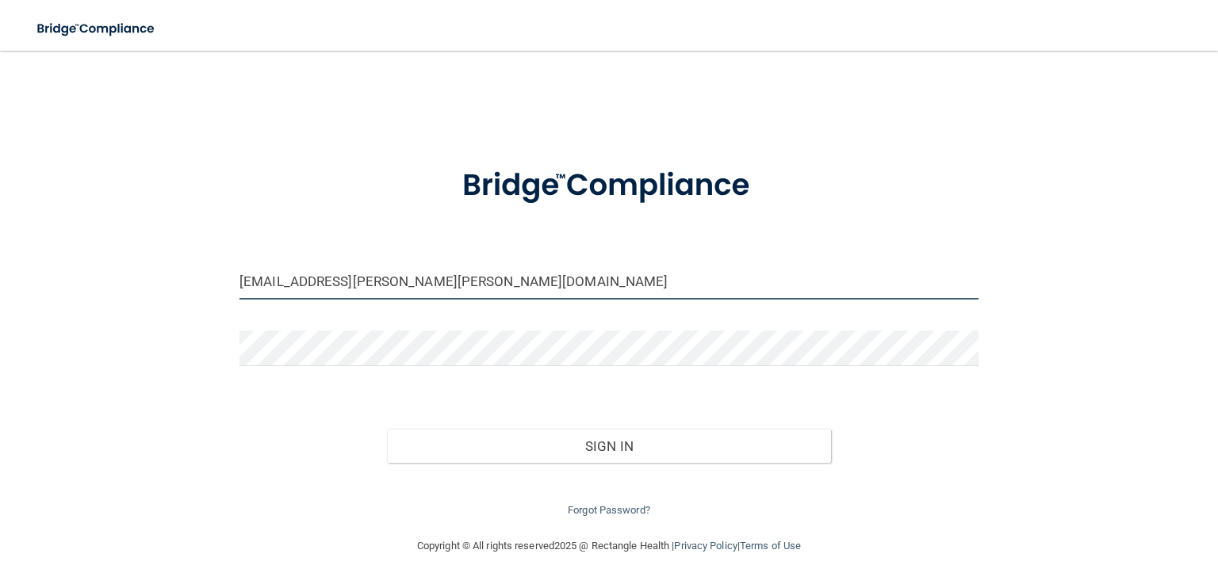
click at [393, 282] on input "4-laura.dimola@dentalwhale.com" at bounding box center [609, 282] width 739 height 36
drag, startPoint x: 445, startPoint y: 280, endPoint x: 145, endPoint y: 293, distance: 300.1
click at [145, 293] on div "4-laura.dimola@dentalwhale.com Invalid email/password. You don't have permissio…" at bounding box center [609, 294] width 1155 height 454
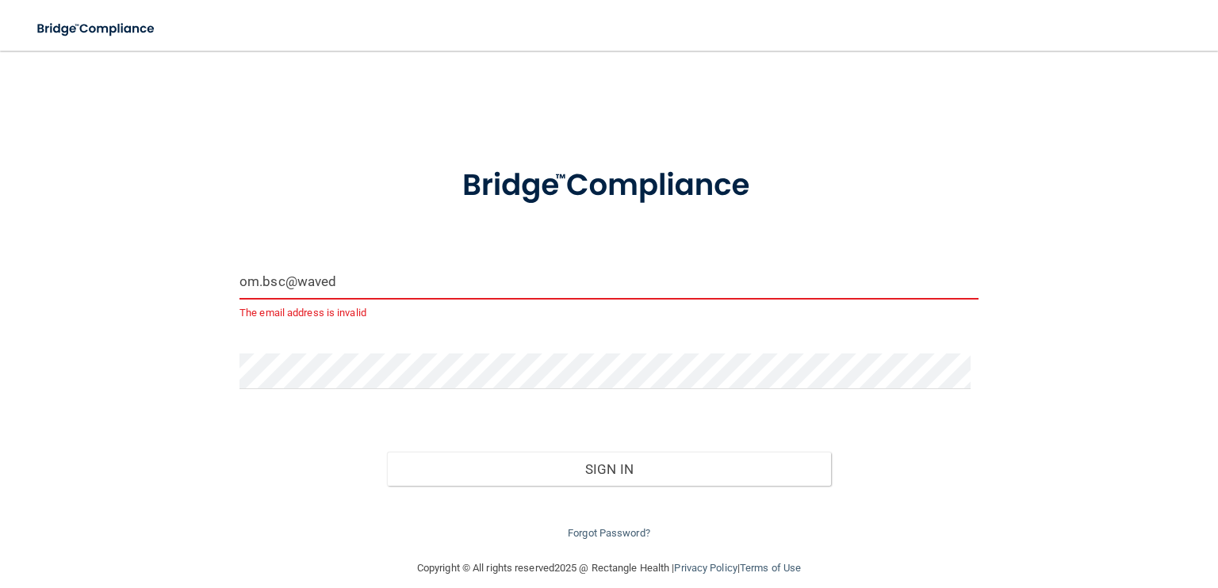
type input "[EMAIL_ADDRESS][DOMAIN_NAME]"
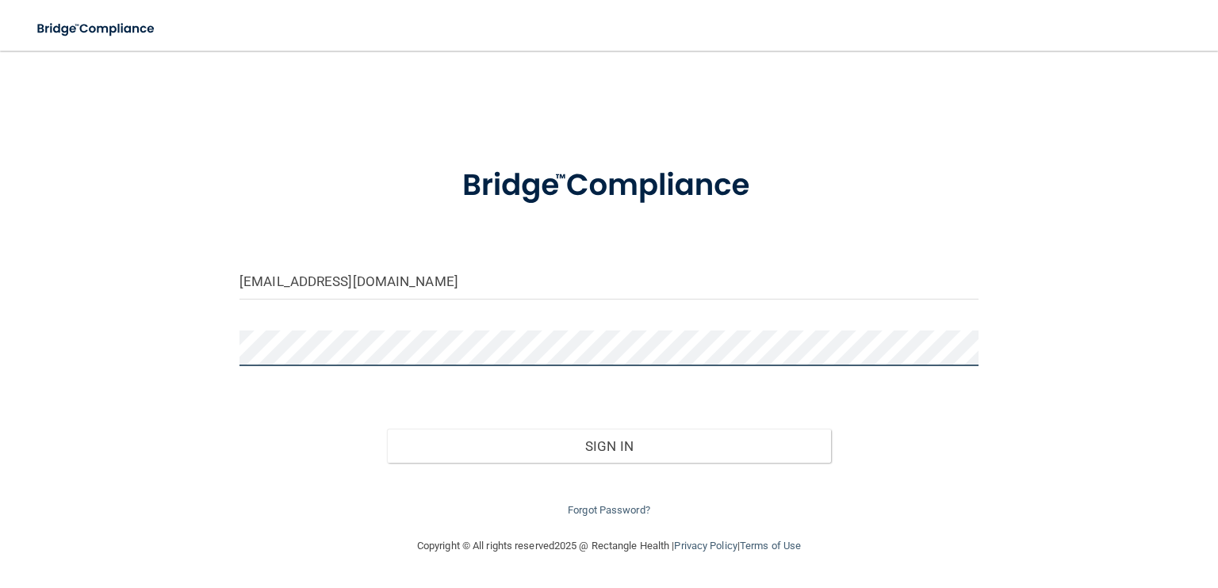
click at [387, 429] on button "Sign In" at bounding box center [608, 446] width 443 height 35
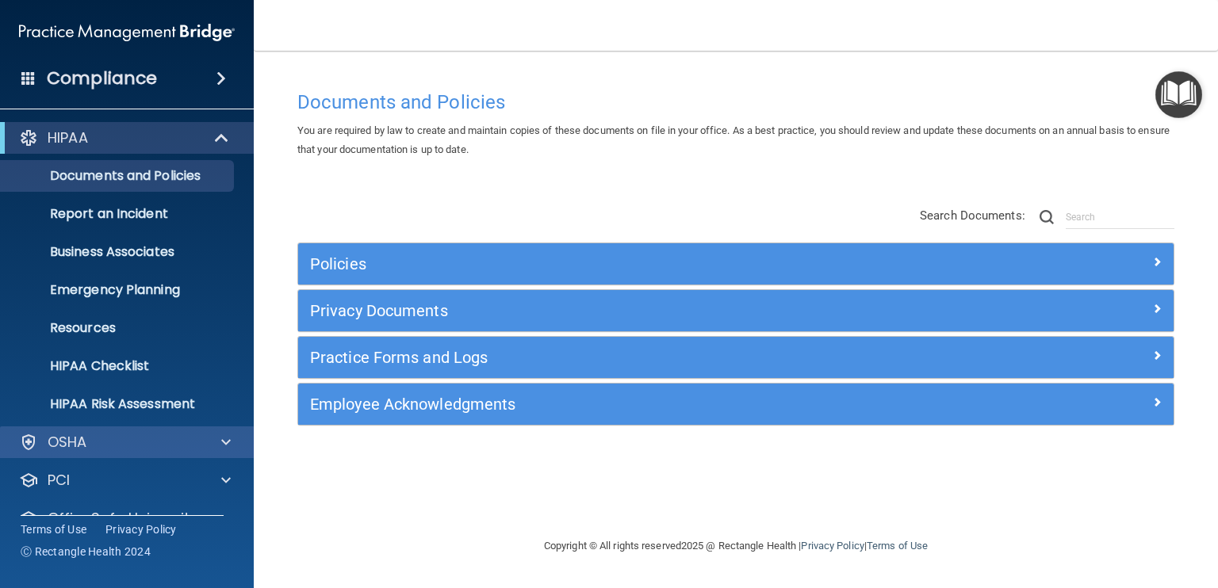
scroll to position [70, 0]
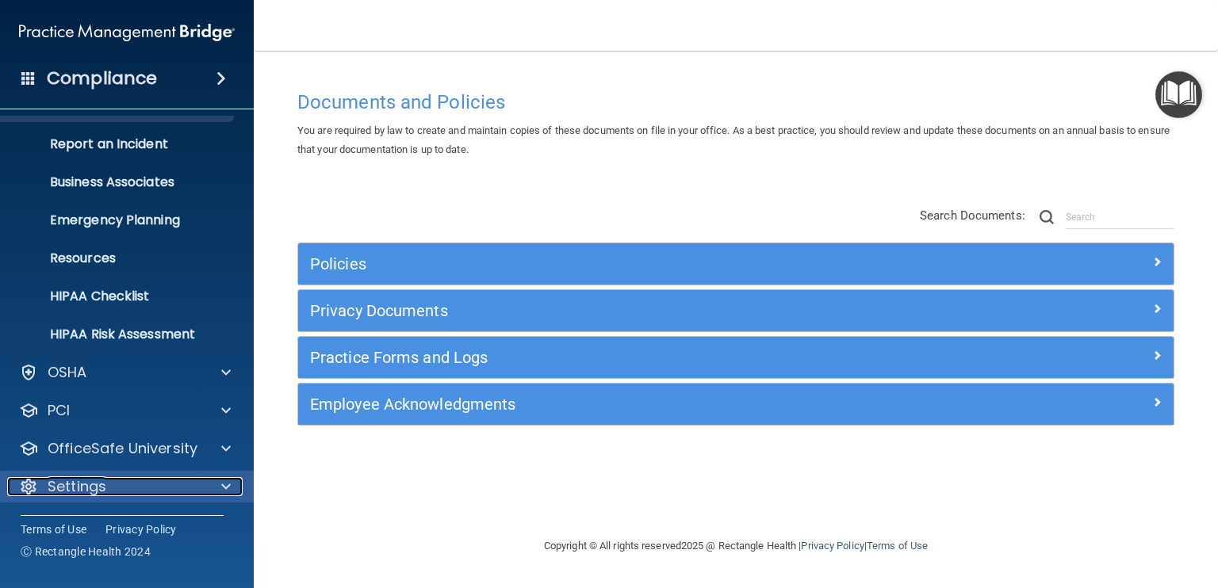
click at [218, 487] on div at bounding box center [224, 486] width 40 height 19
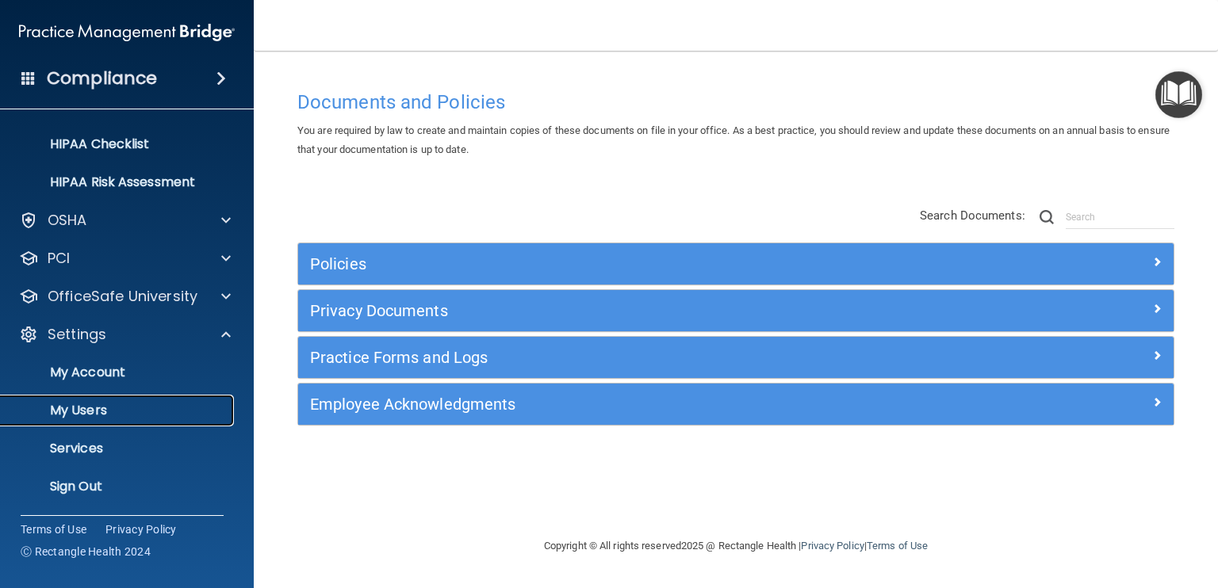
click at [140, 417] on p "My Users" at bounding box center [118, 411] width 217 height 16
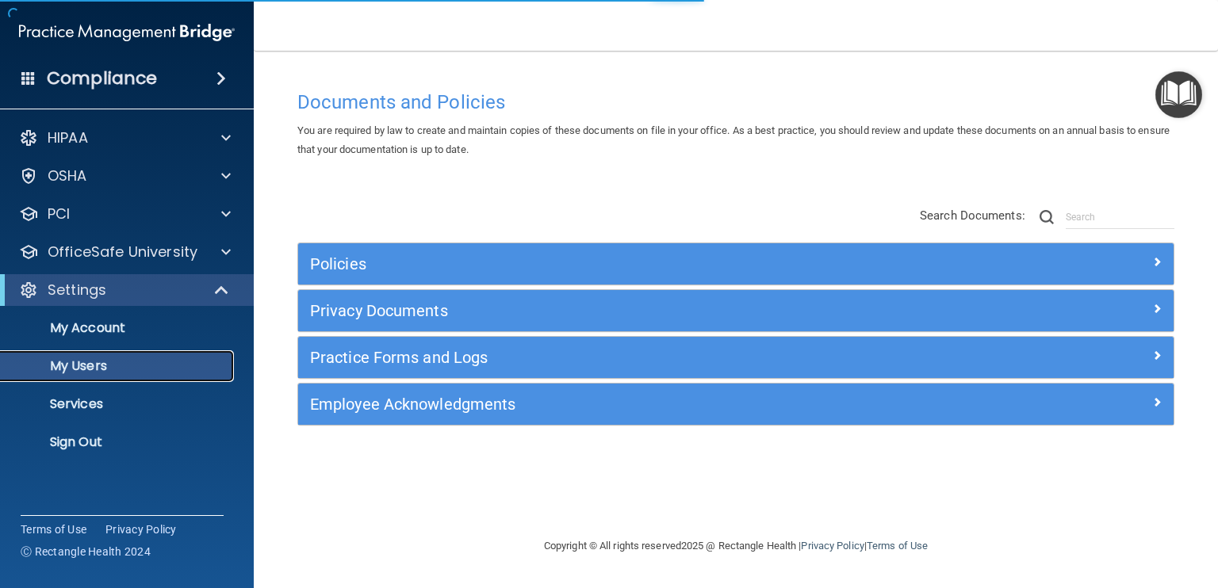
select select "20"
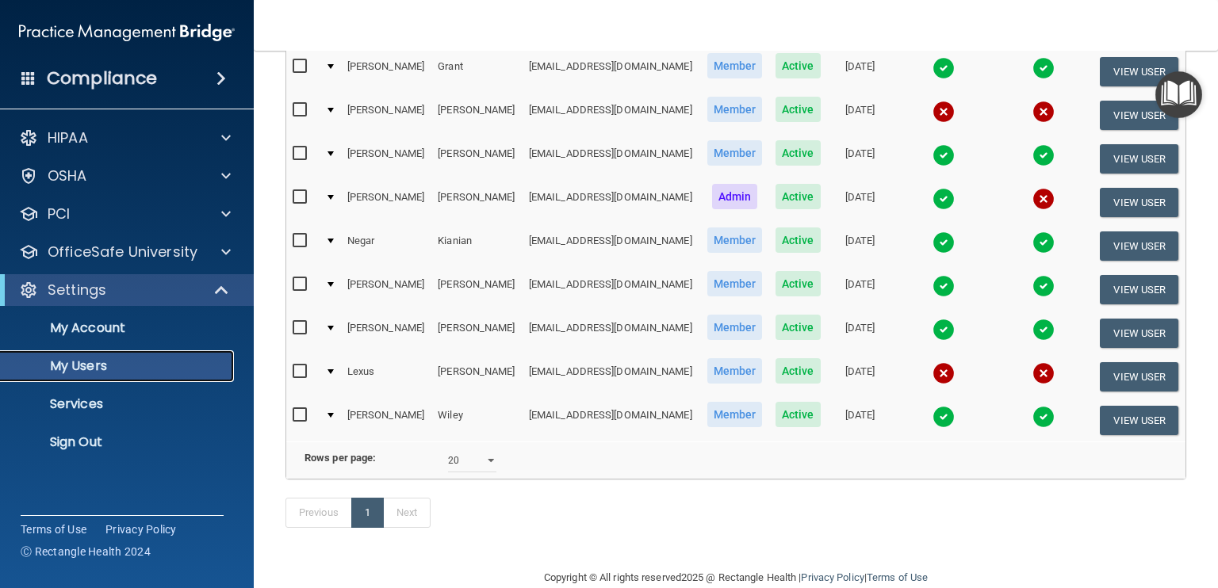
scroll to position [343, 0]
click at [933, 370] on img at bounding box center [944, 373] width 22 height 22
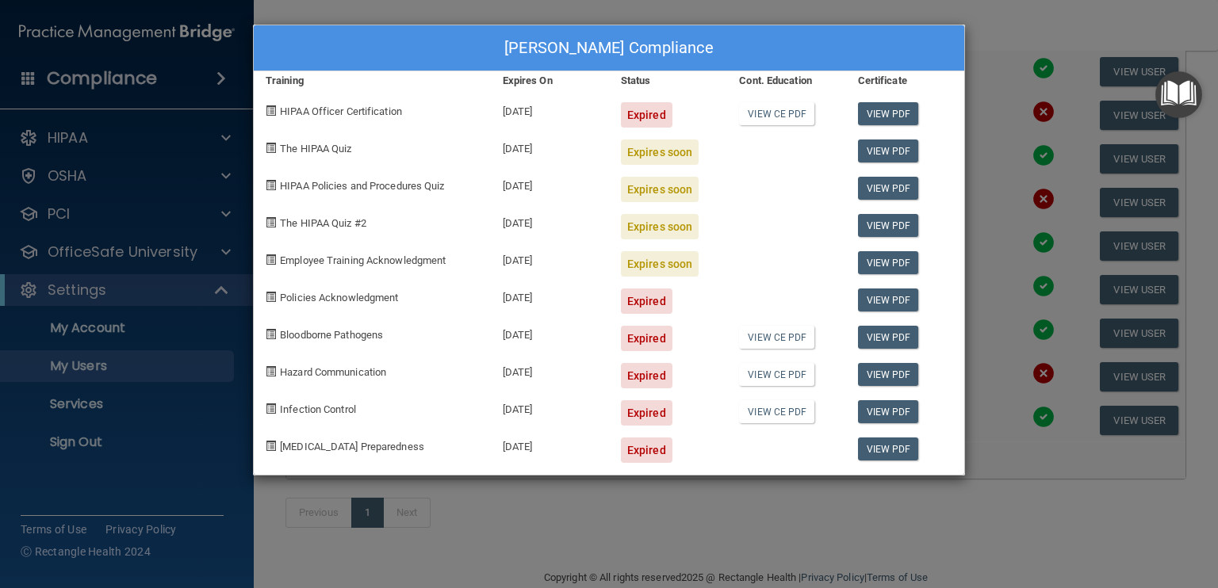
click at [1112, 369] on div "Lexus Robinson's Compliance Training Expires On Status Cont. Education Certific…" at bounding box center [609, 294] width 1218 height 588
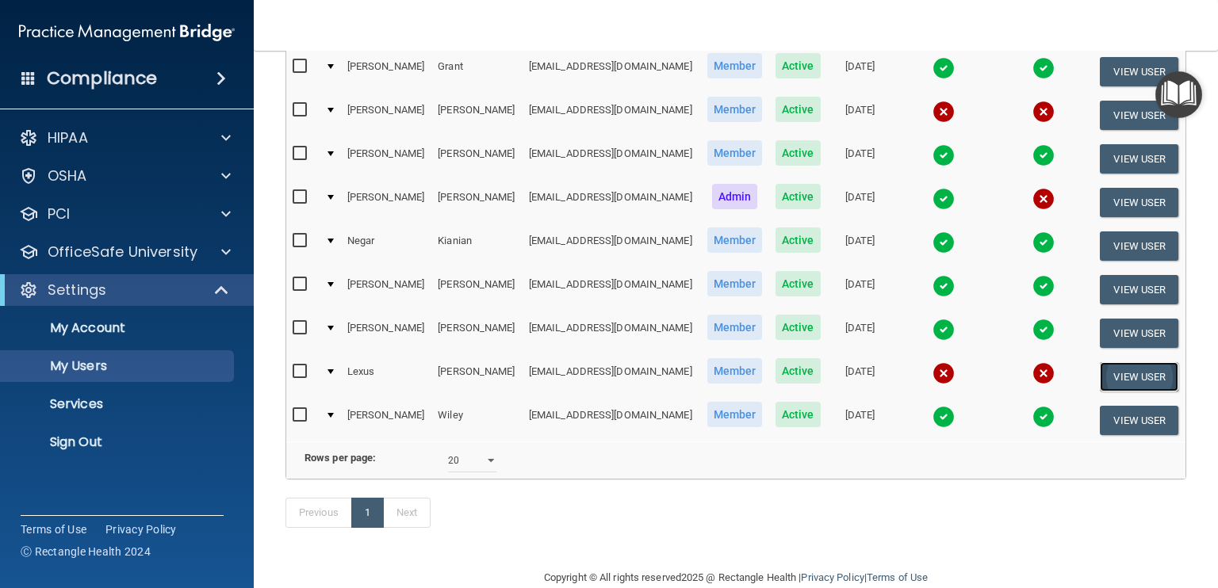
click at [1133, 374] on button "View User" at bounding box center [1139, 376] width 79 height 29
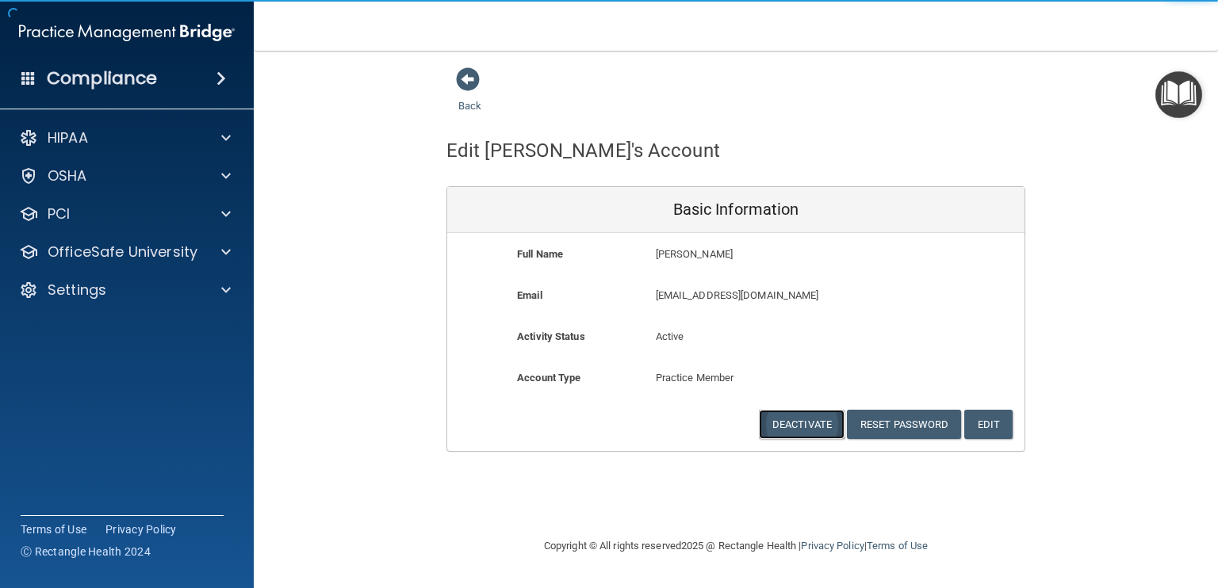
click at [812, 425] on button "Deactivate" at bounding box center [802, 424] width 86 height 29
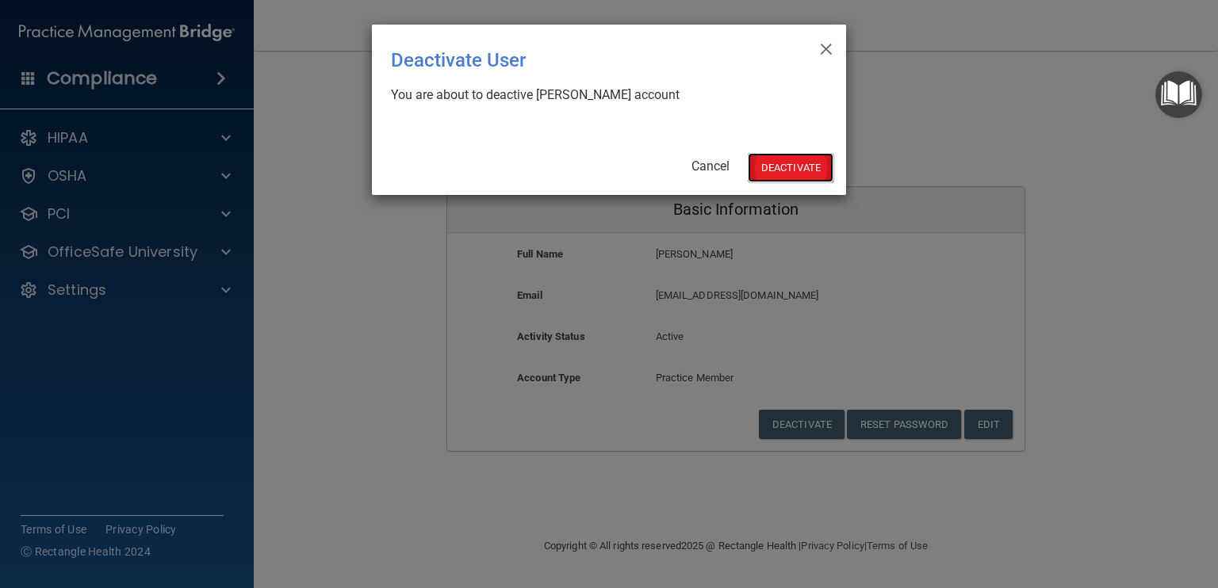
click at [787, 172] on button "Deactivate" at bounding box center [791, 167] width 86 height 29
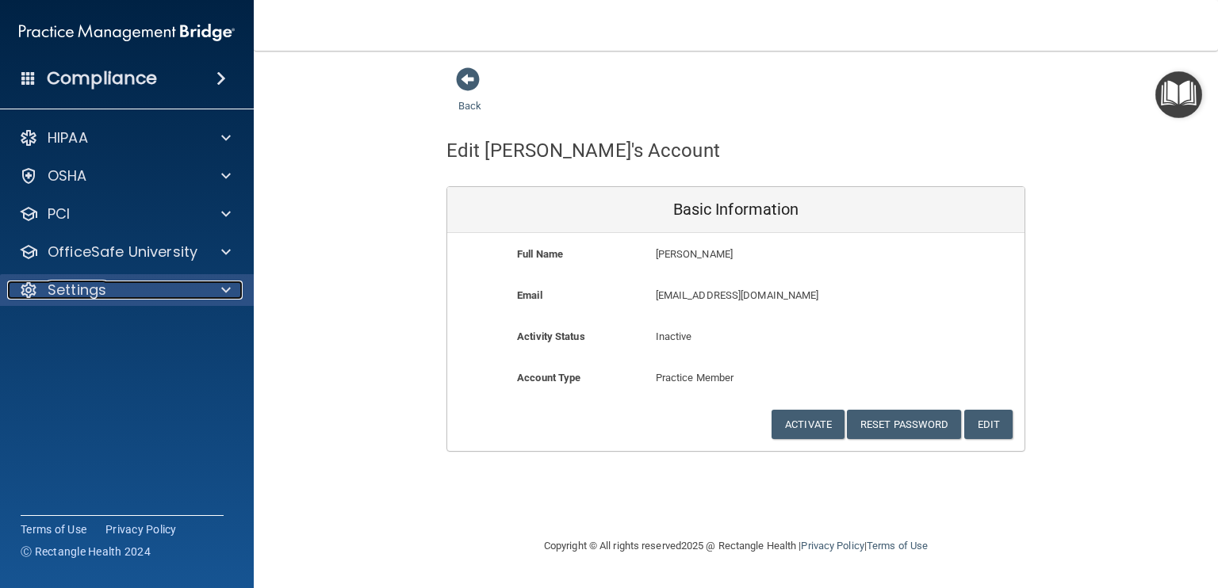
click at [210, 290] on div at bounding box center [224, 290] width 40 height 19
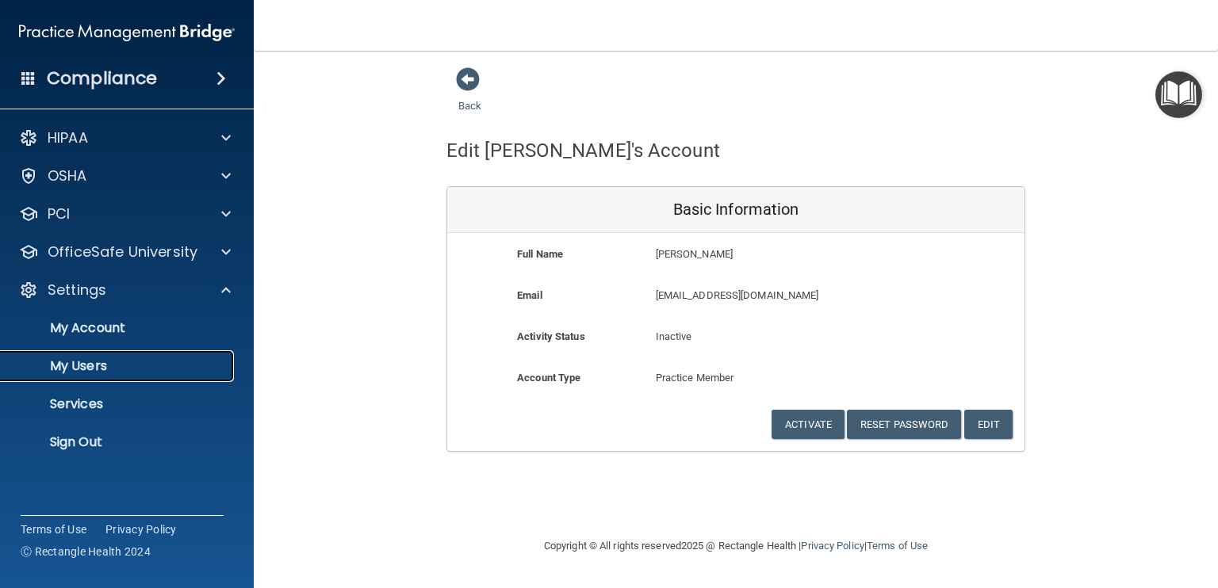
click at [90, 360] on p "My Users" at bounding box center [118, 366] width 217 height 16
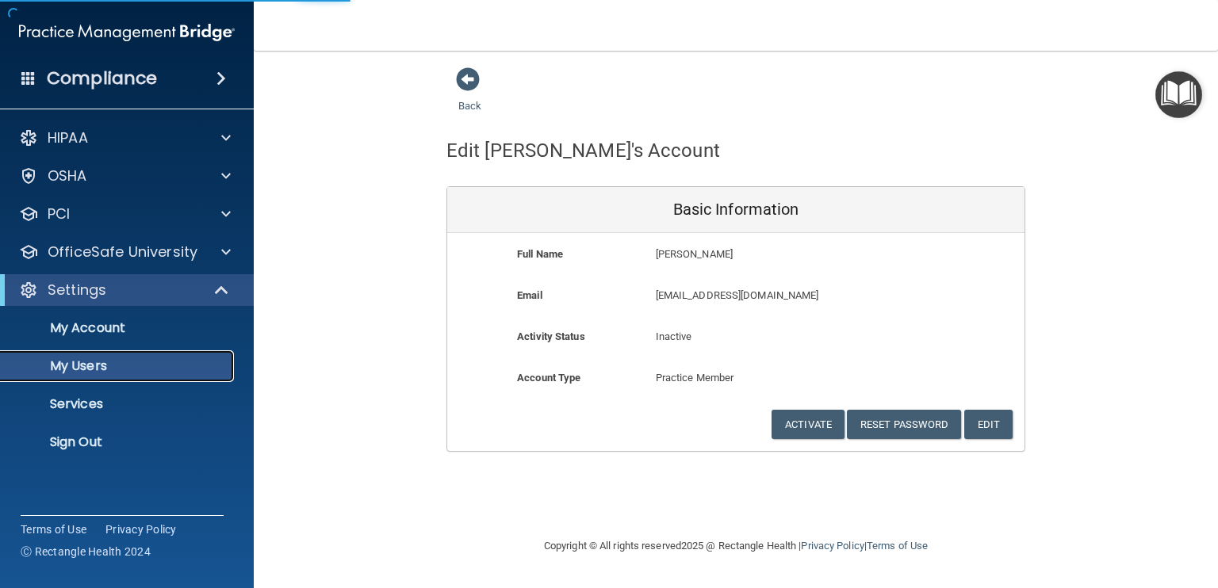
select select "20"
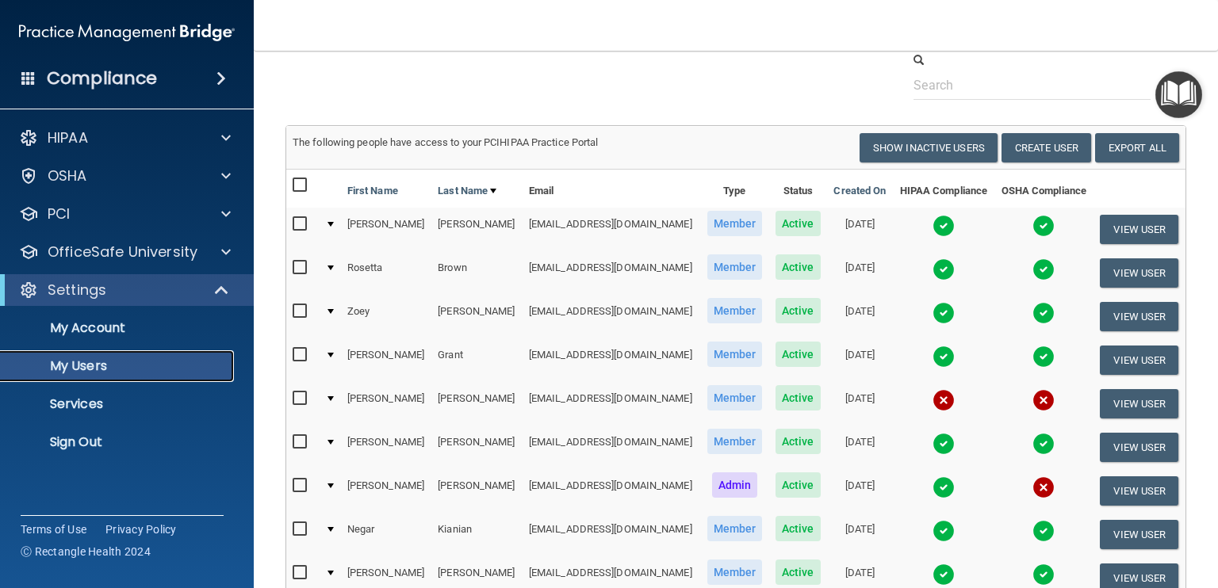
scroll to position [54, 0]
click at [1050, 151] on button "Create User" at bounding box center [1047, 147] width 90 height 29
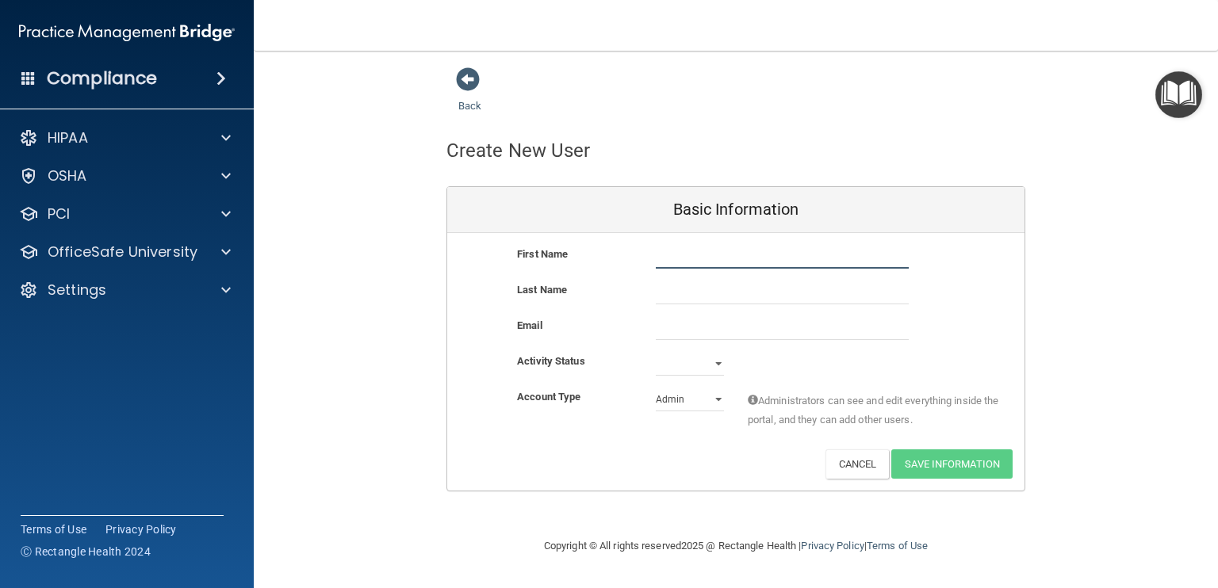
click at [711, 266] on input "text" at bounding box center [782, 257] width 253 height 24
type input "Quaseemah"
click at [713, 297] on input "text" at bounding box center [782, 293] width 253 height 24
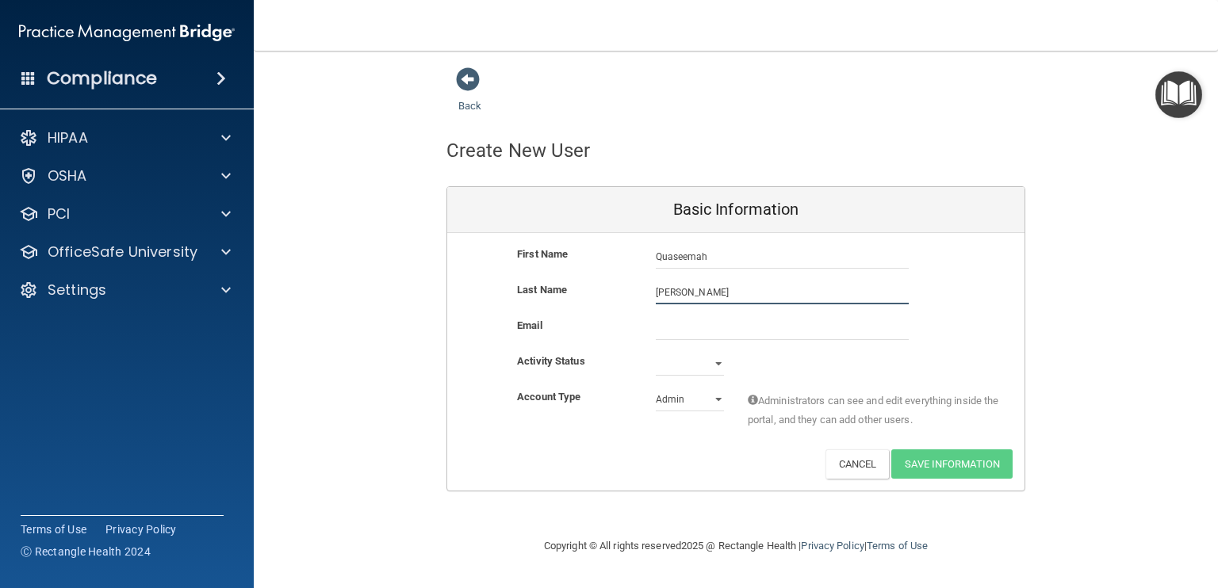
type input "[PERSON_NAME]"
click at [689, 323] on input "email" at bounding box center [782, 328] width 253 height 24
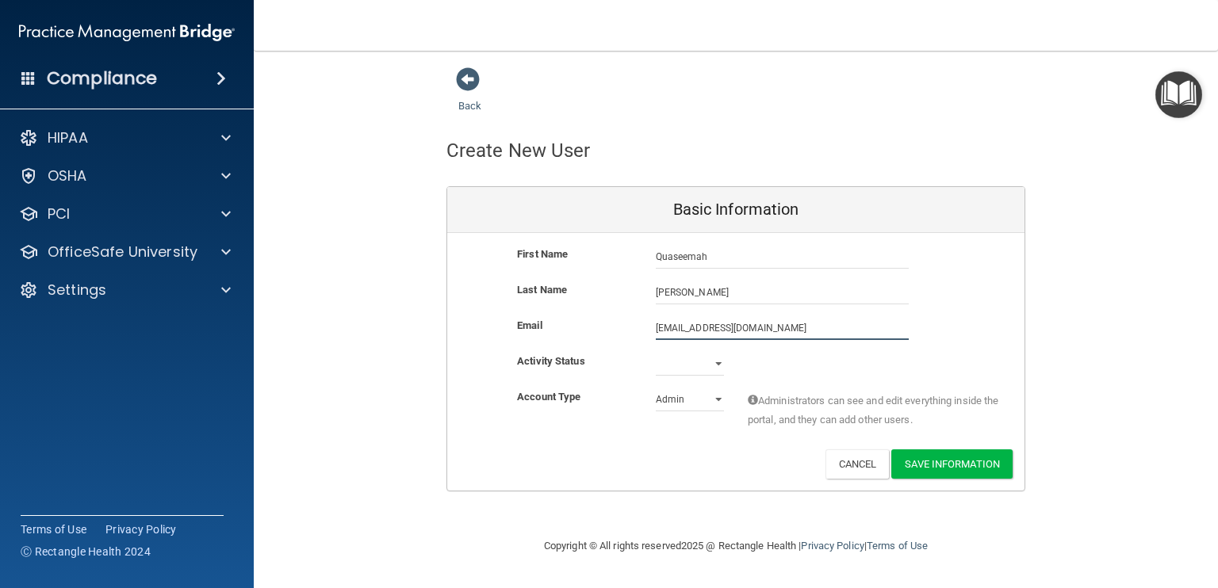
type input "[EMAIL_ADDRESS][DOMAIN_NAME]"
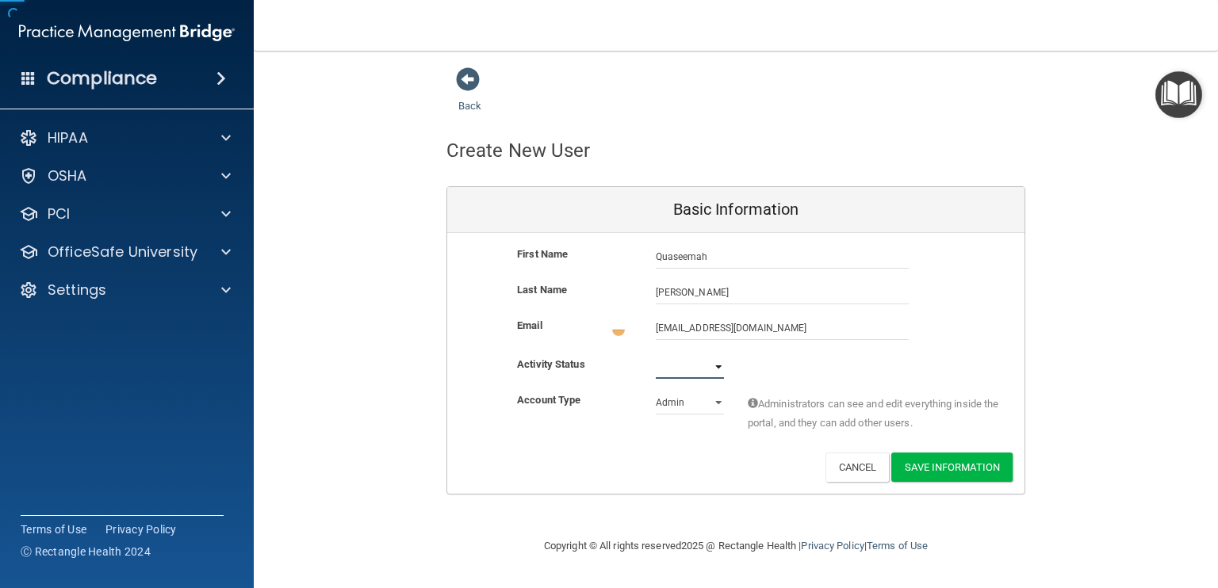
click at [704, 370] on select "Active Inactive" at bounding box center [690, 367] width 68 height 24
select select "active"
click at [656, 352] on select "Active Inactive" at bounding box center [690, 364] width 68 height 24
click at [717, 401] on select "Admin Member" at bounding box center [690, 400] width 68 height 24
select select "practice_member"
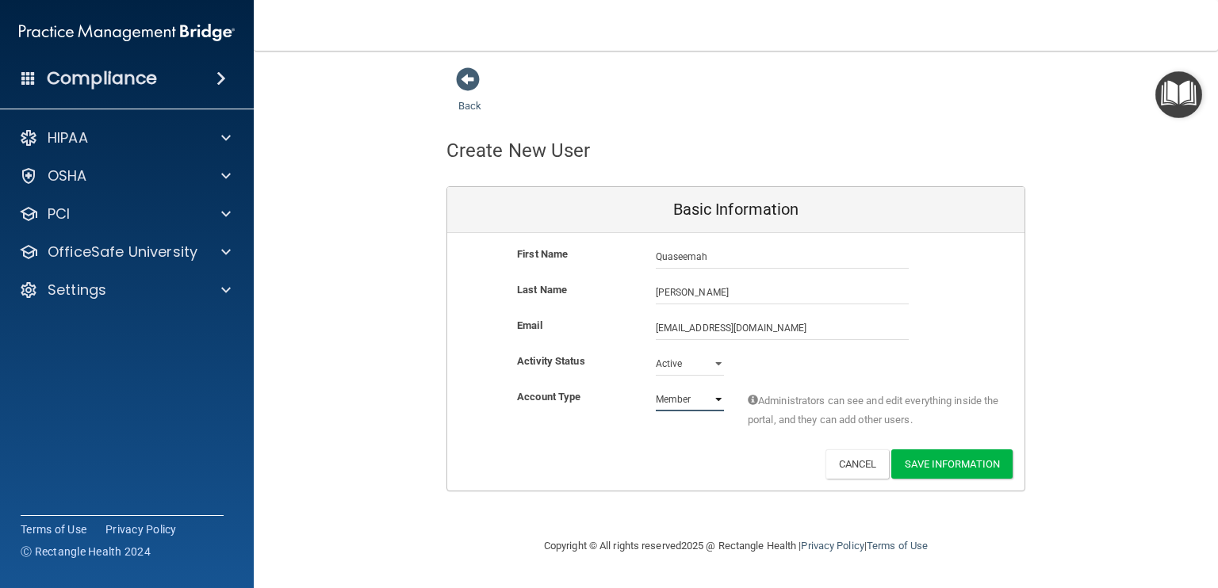
click at [656, 388] on select "Admin Member" at bounding box center [690, 400] width 68 height 24
click at [730, 460] on div "Deactivate Reset Password Edit Cancel Save Information" at bounding box center [735, 464] width 577 height 29
click at [923, 464] on button "Save Information" at bounding box center [951, 464] width 121 height 29
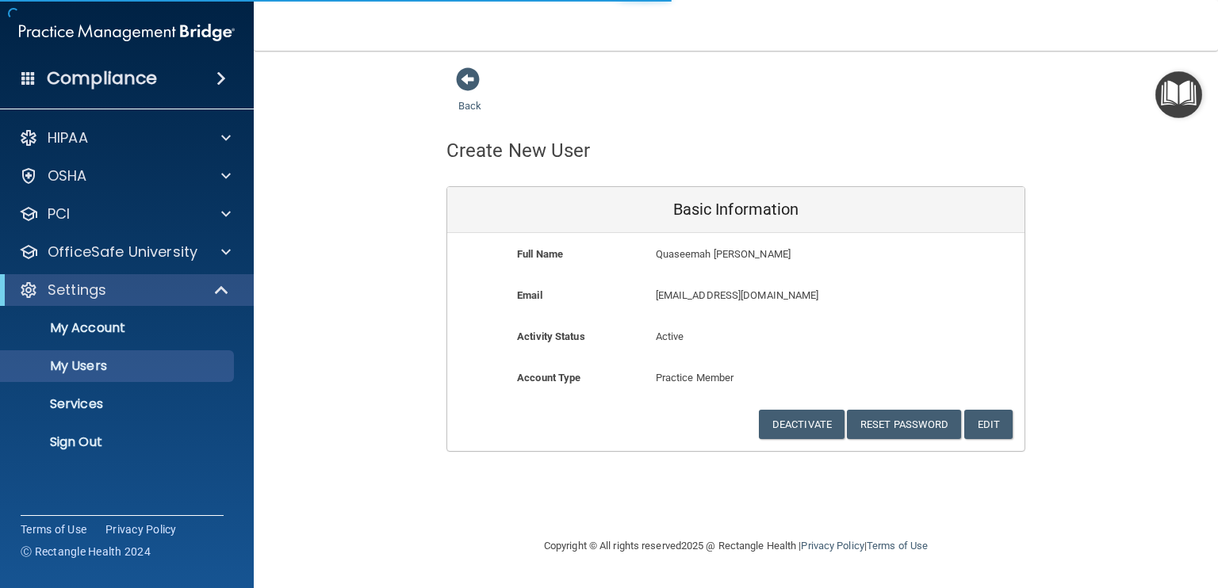
select select "20"
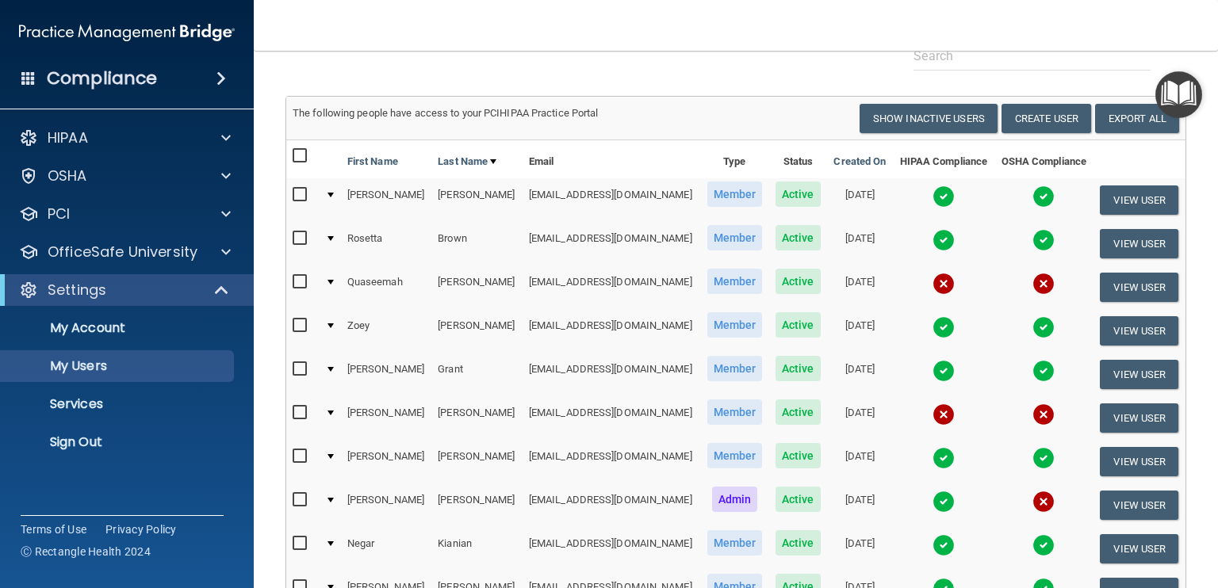
scroll to position [143, 0]
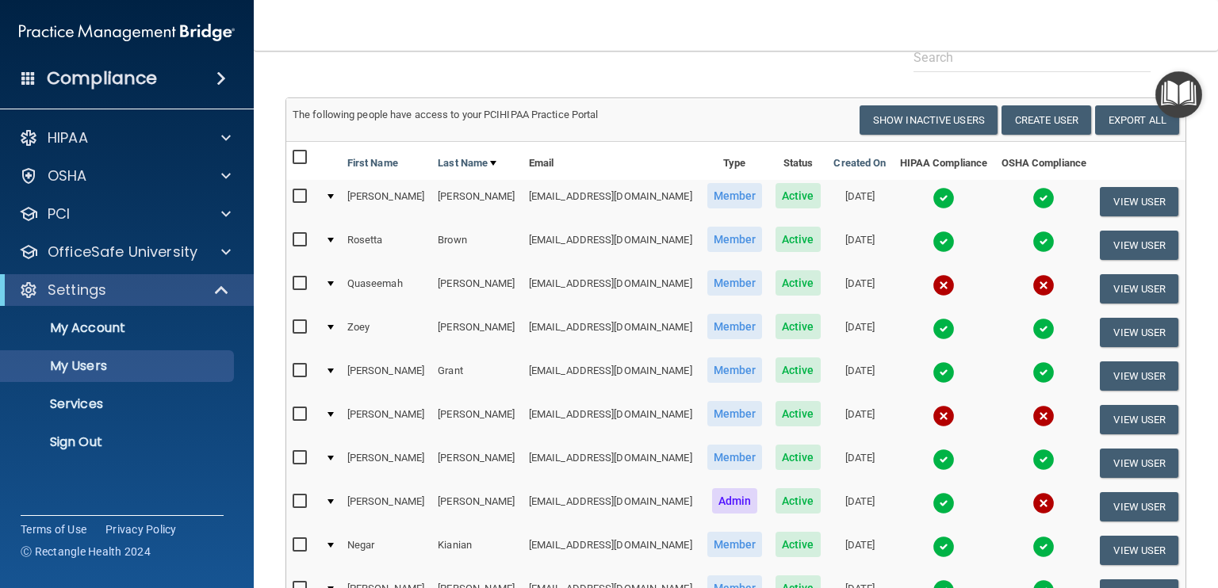
click at [332, 286] on td at bounding box center [329, 289] width 21 height 44
click at [331, 278] on td at bounding box center [329, 289] width 21 height 44
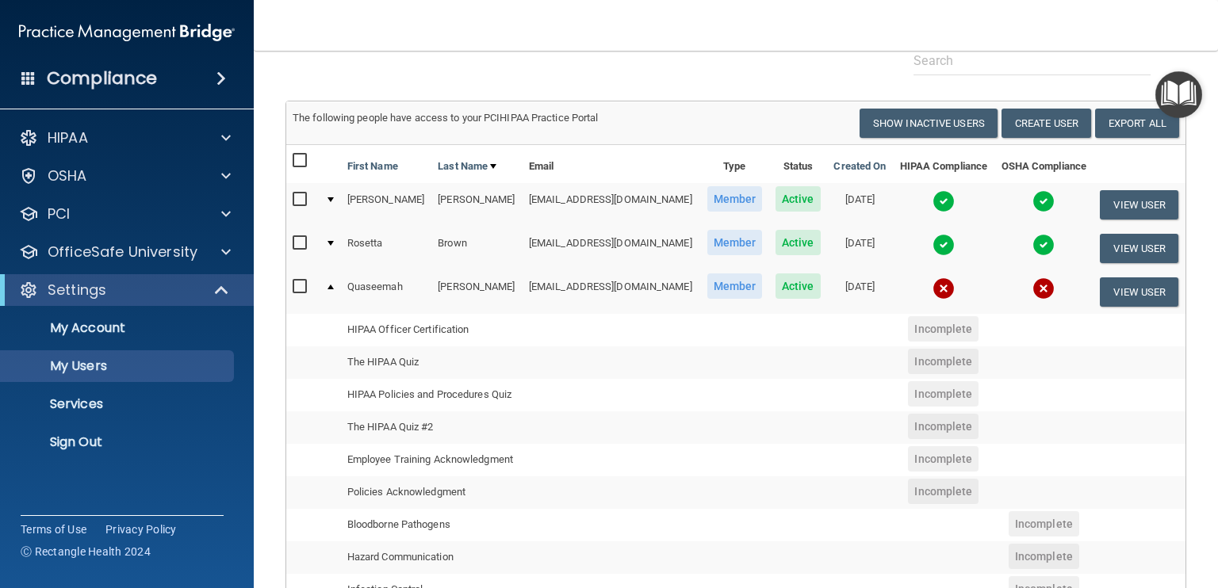
scroll to position [140, 0]
click at [1140, 286] on button "View User" at bounding box center [1139, 292] width 79 height 29
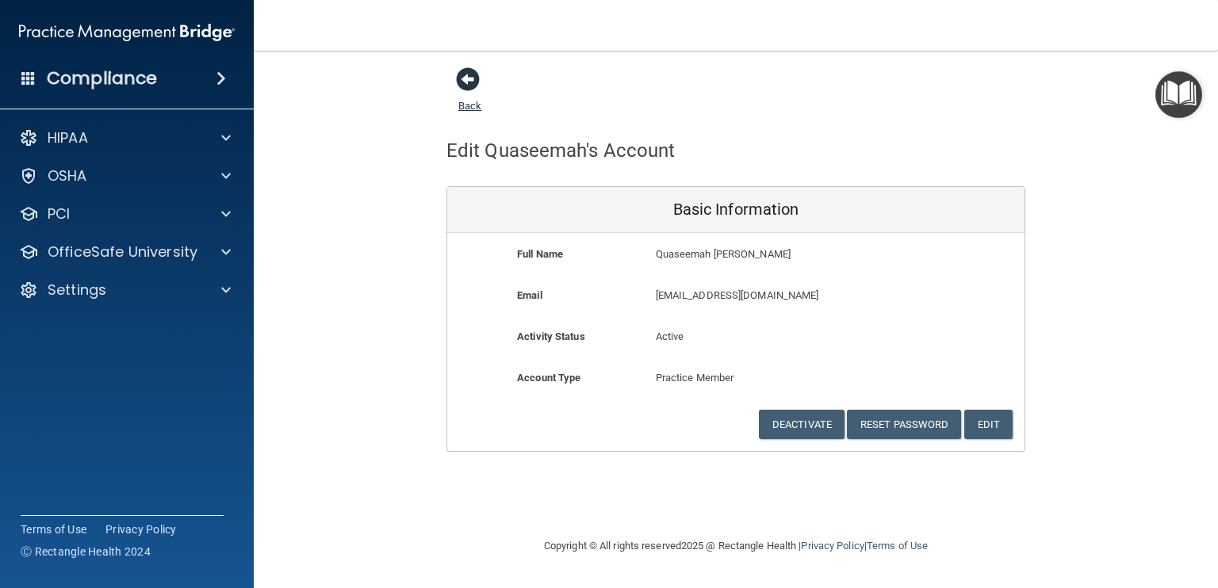
click at [469, 84] on span at bounding box center [468, 79] width 24 height 24
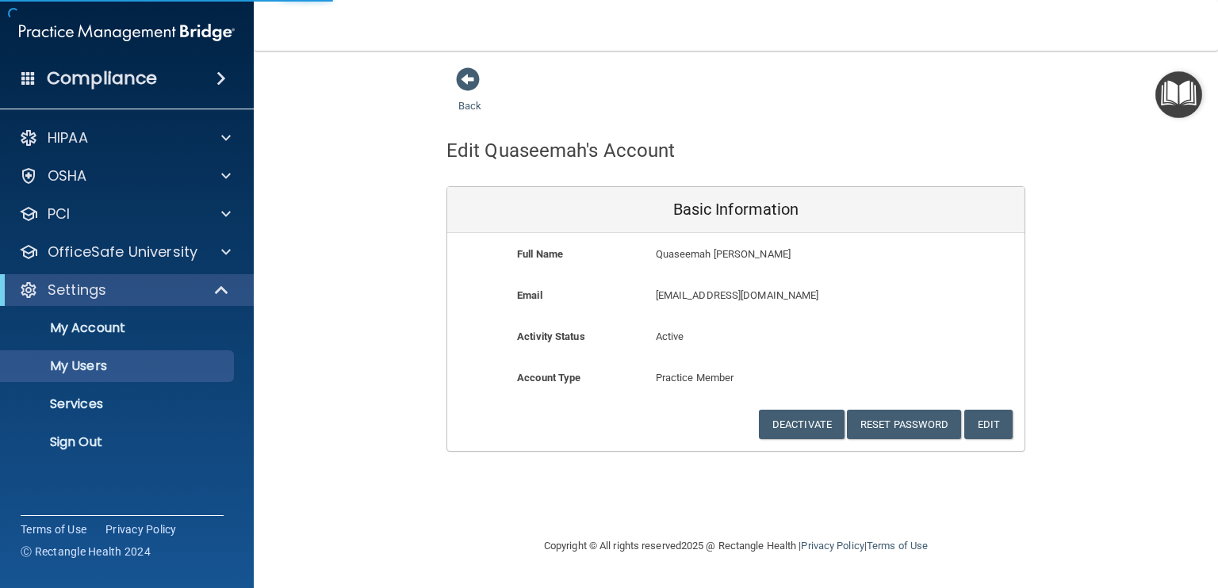
select select "20"
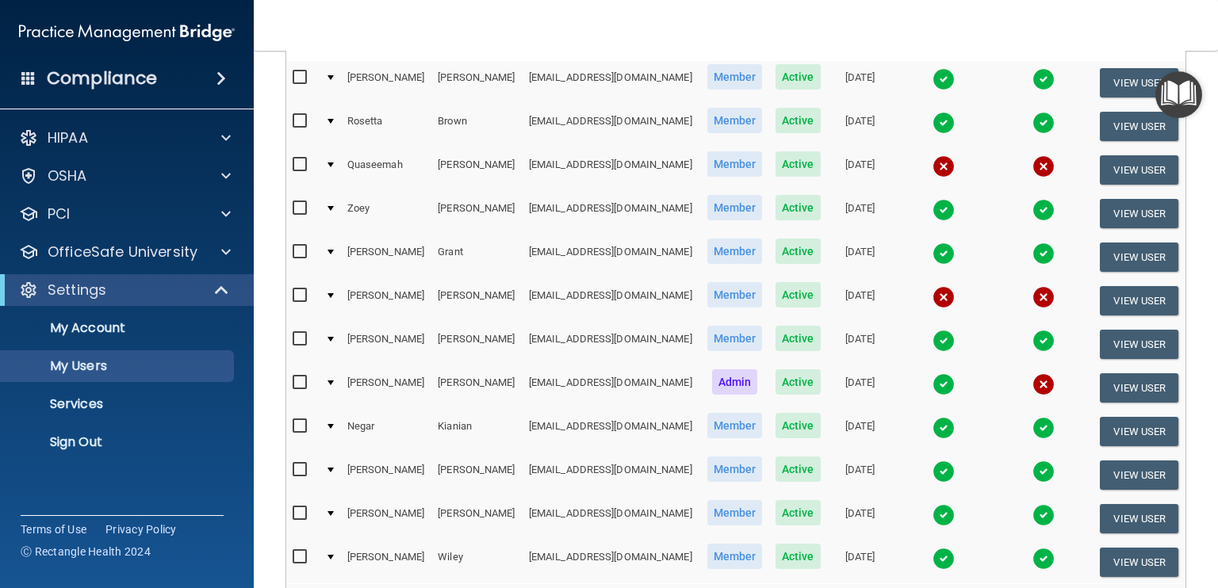
scroll to position [260, 0]
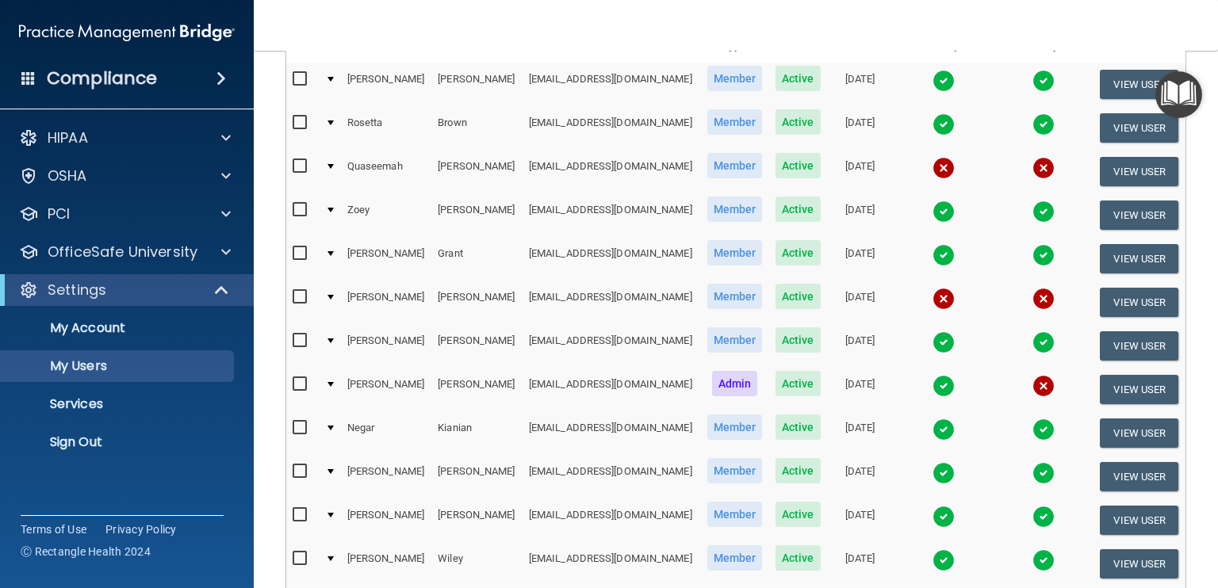
click at [333, 164] on div at bounding box center [331, 166] width 6 height 5
click at [300, 165] on input "checkbox" at bounding box center [302, 166] width 18 height 13
checkbox input "true"
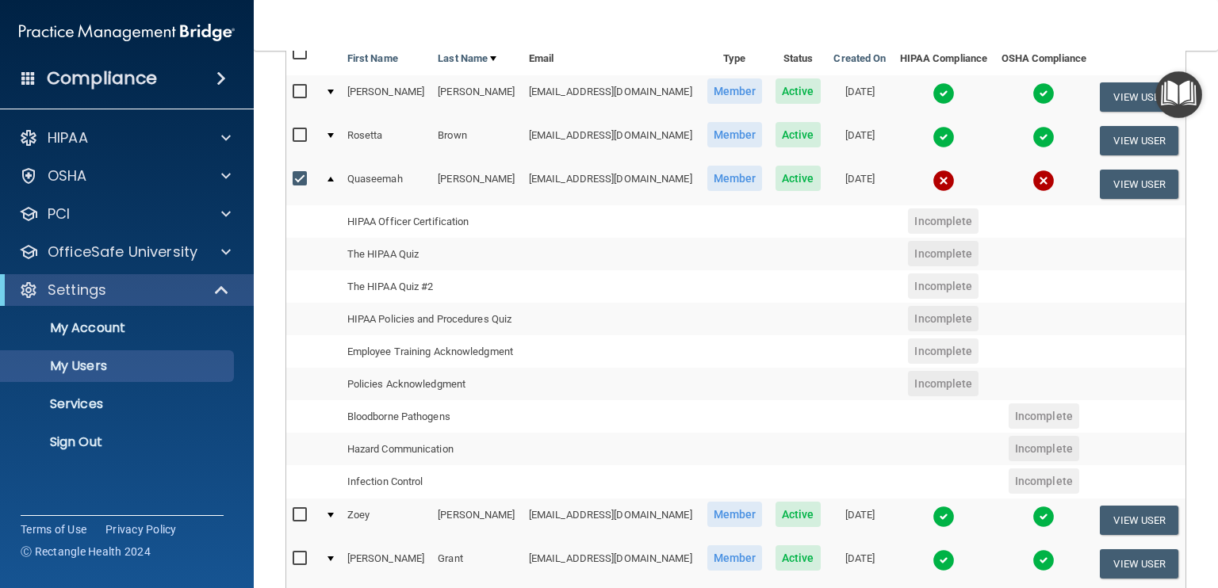
scroll to position [0, 0]
